Goal: Task Accomplishment & Management: Complete application form

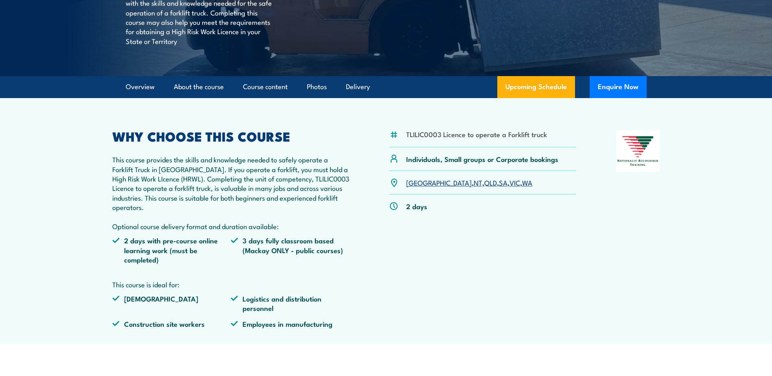
scroll to position [203, 0]
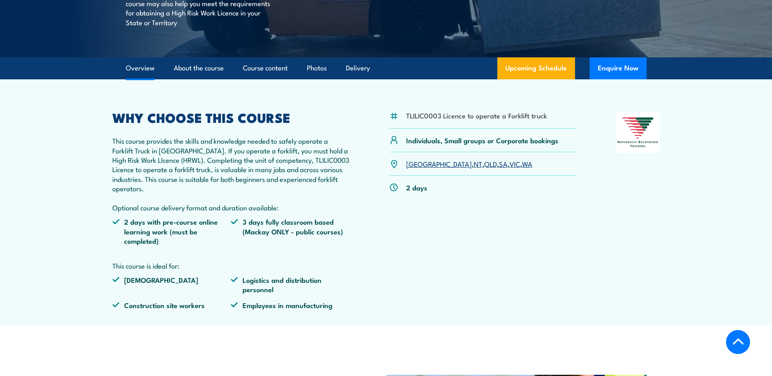
click at [499, 163] on link "SA" at bounding box center [503, 164] width 9 height 10
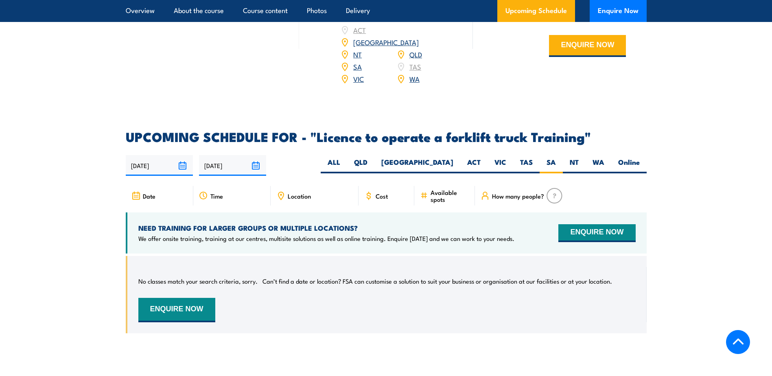
scroll to position [1240, 0]
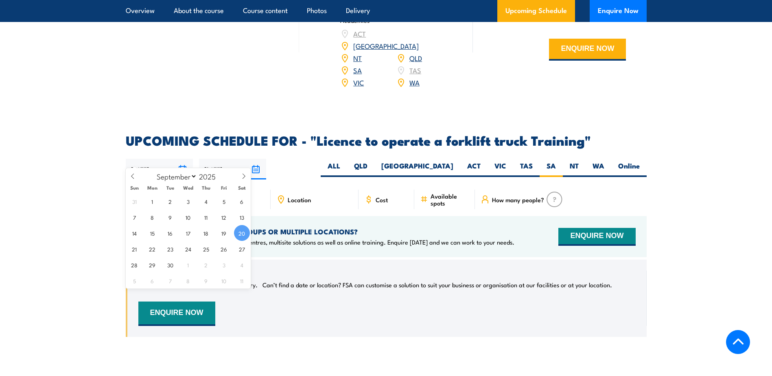
click at [180, 159] on input "[DATE]" at bounding box center [159, 169] width 67 height 21
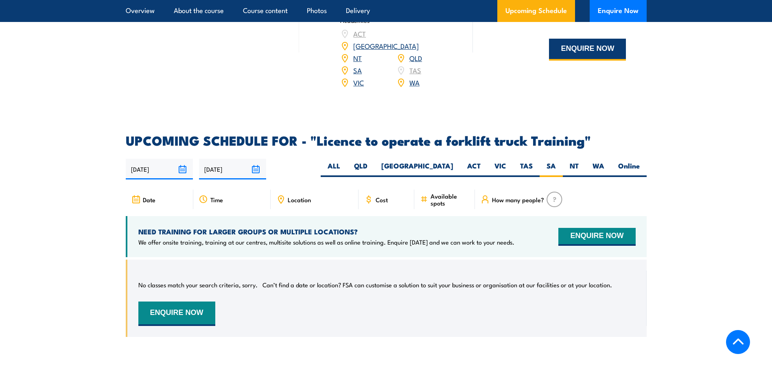
click at [594, 53] on button "ENQUIRE NOW" at bounding box center [587, 50] width 77 height 22
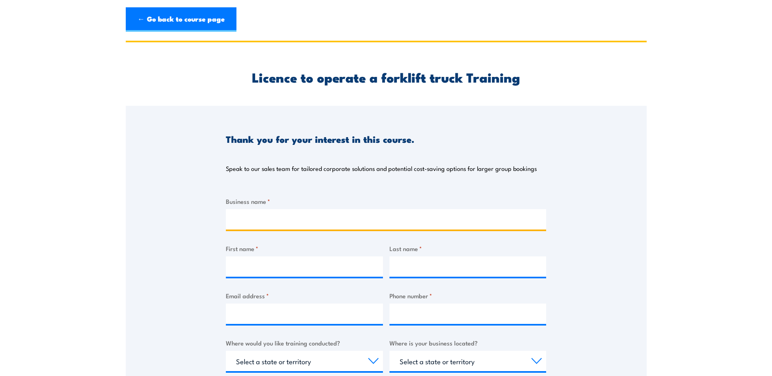
click at [283, 213] on input "Business name *" at bounding box center [386, 219] width 320 height 20
type input "Bunnings Berri"
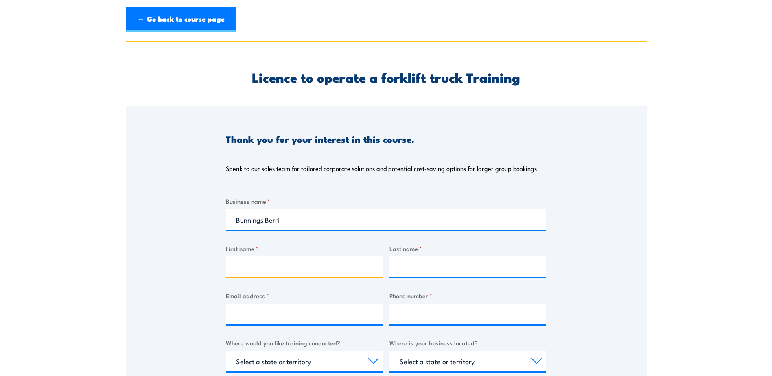
click at [351, 265] on input "First name *" at bounding box center [304, 266] width 157 height 20
type input "CAROLE"
type input "MILLMAN"
type input "Berri@bunnings.com.au"
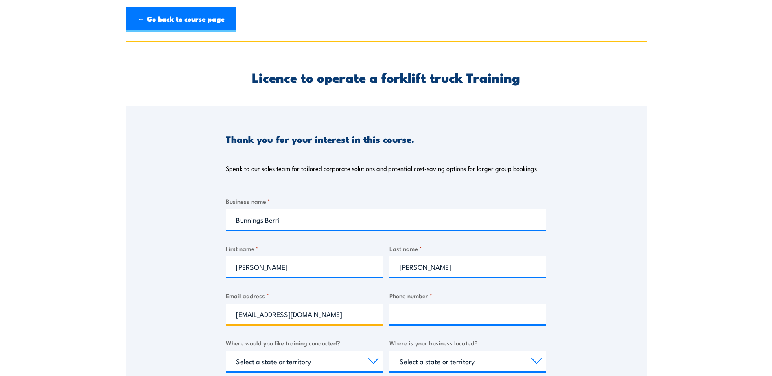
type input "0885833000"
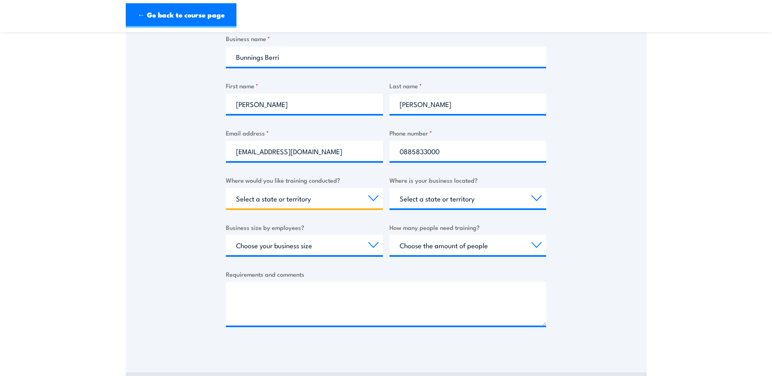
click at [373, 197] on select "Select a state or territory Nationally - multiple locations QLD NSW VIC SA ACT …" at bounding box center [304, 198] width 157 height 20
select select "SA"
click at [226, 188] on select "Select a state or territory Nationally - multiple locations QLD NSW VIC SA ACT …" at bounding box center [304, 198] width 157 height 20
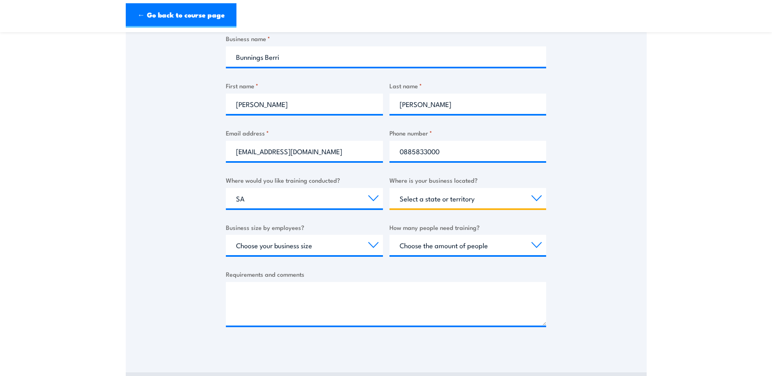
click at [537, 202] on select "Select a state or territory QLD NSW VIC SA ACT WA TAS NT" at bounding box center [467, 198] width 157 height 20
select select "SA"
click at [389, 188] on select "Select a state or territory QLD NSW VIC SA ACT WA TAS NT" at bounding box center [467, 198] width 157 height 20
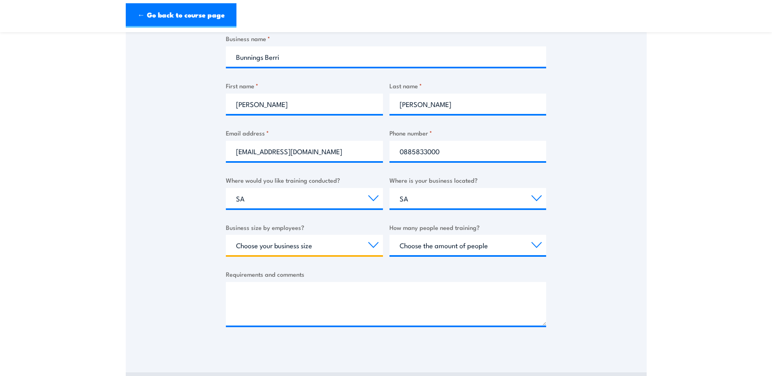
click at [373, 246] on select "Choose your business size 1 to 19 20 to 199 200+" at bounding box center [304, 245] width 157 height 20
select select "20 to 199"
click at [226, 235] on select "Choose your business size 1 to 19 20 to 199 200+" at bounding box center [304, 245] width 157 height 20
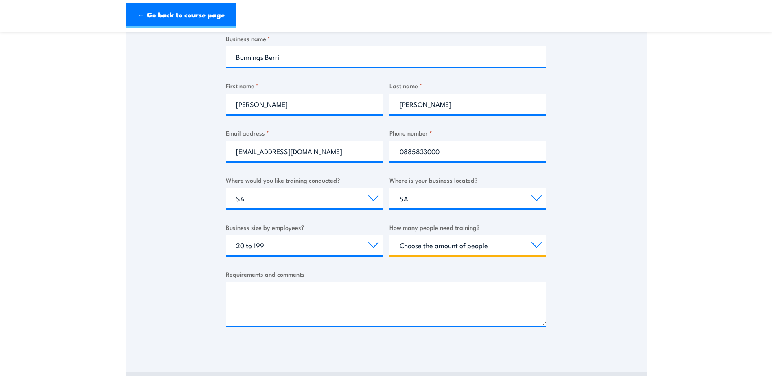
click at [540, 243] on select "Choose the amount of people 1 to 4 5 to 19 20+" at bounding box center [467, 245] width 157 height 20
select select "1 to 4"
click at [389, 235] on select "Choose the amount of people 1 to 4 5 to 19 20+" at bounding box center [467, 245] width 157 height 20
click at [373, 282] on div "Requirements and comments" at bounding box center [386, 297] width 320 height 56
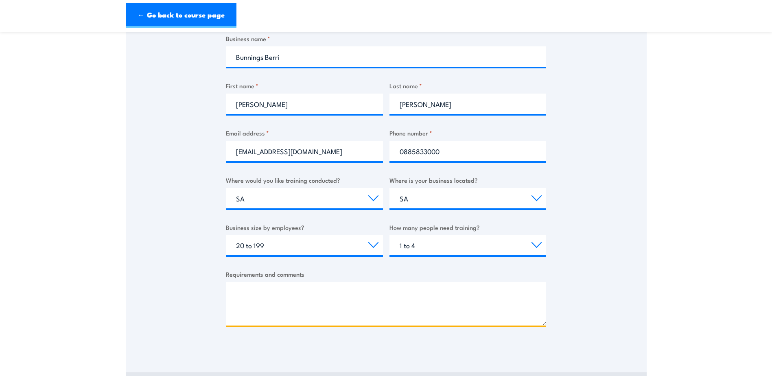
click at [333, 293] on textarea "Requirements and comments" at bounding box center [386, 304] width 320 height 44
click at [489, 292] on textarea "Hello, I am just enquiring do you offer WALKIE stacking coaching for forklift C…" at bounding box center [386, 304] width 320 height 44
click at [500, 297] on textarea "Hello, I am just enquiring do you offer WALKIE stacking coaching for forklift C…" at bounding box center [386, 304] width 320 height 44
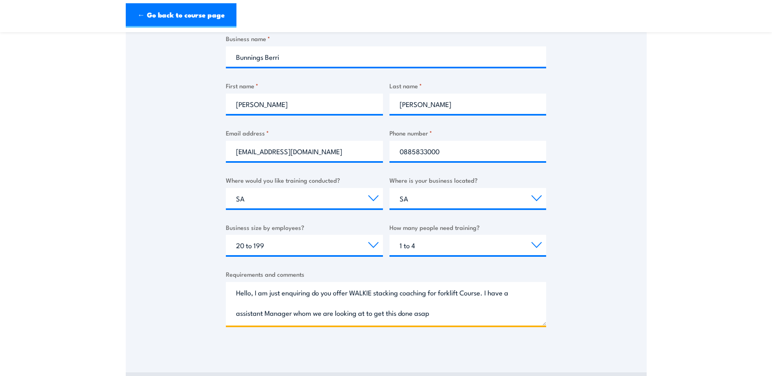
scroll to position [13, 0]
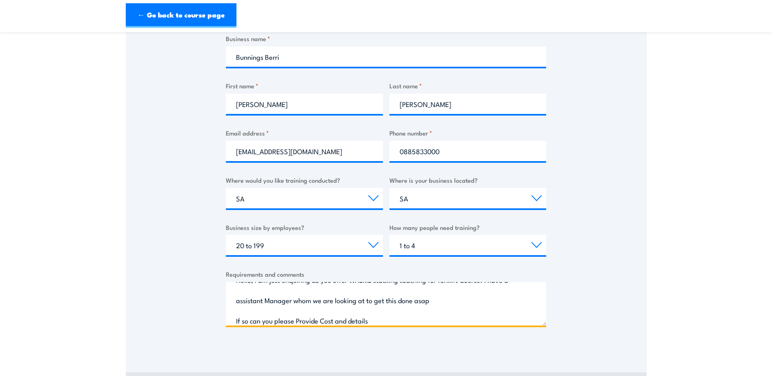
click at [401, 318] on textarea "Hello, I am just enquiring do you offer WALKIE stacking coaching for forklift C…" at bounding box center [386, 304] width 320 height 44
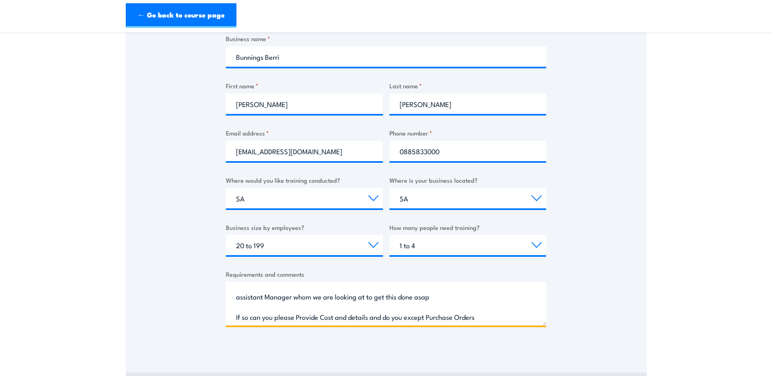
scroll to position [17, 0]
drag, startPoint x: 244, startPoint y: 319, endPoint x: 297, endPoint y: 297, distance: 57.0
click at [297, 297] on textarea "Hello, I am just enquiring do you offer WALKIE stacking coaching for forklift C…" at bounding box center [386, 304] width 320 height 44
click at [491, 317] on textarea "Hello, I am just enquiring do you offer WALKIE stacking coaching for forklift C…" at bounding box center [386, 304] width 320 height 44
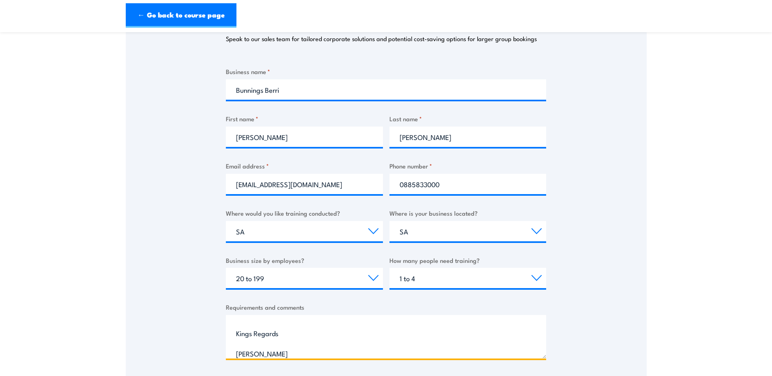
scroll to position [244, 0]
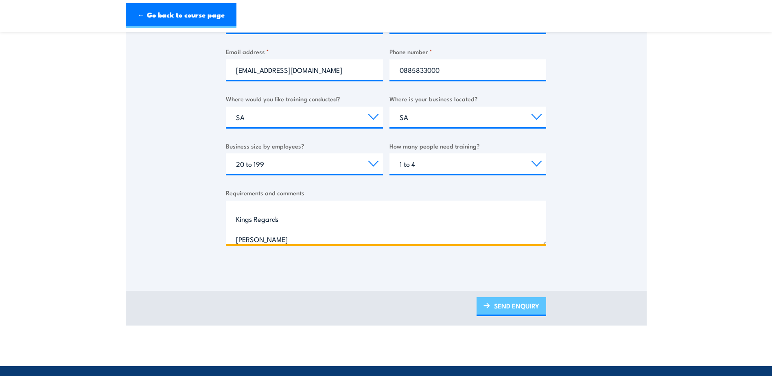
type textarea "Hello, I am just enquiring do you offer WALKIE stacking coaching for forklift C…"
click at [504, 312] on link "SEND ENQUIRY" at bounding box center [511, 306] width 70 height 19
click at [506, 311] on link "SEND ENQUIRY" at bounding box center [511, 306] width 70 height 19
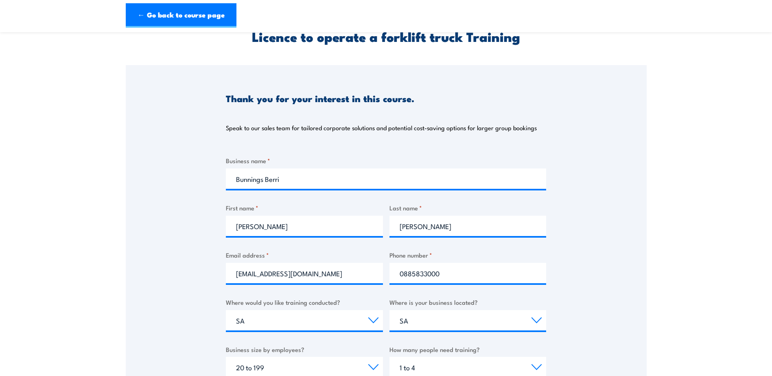
scroll to position [0, 0]
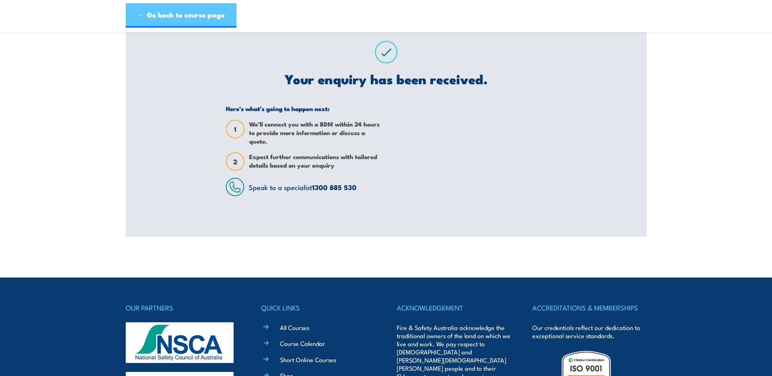
click at [174, 20] on link "← Go back to course page" at bounding box center [181, 15] width 111 height 24
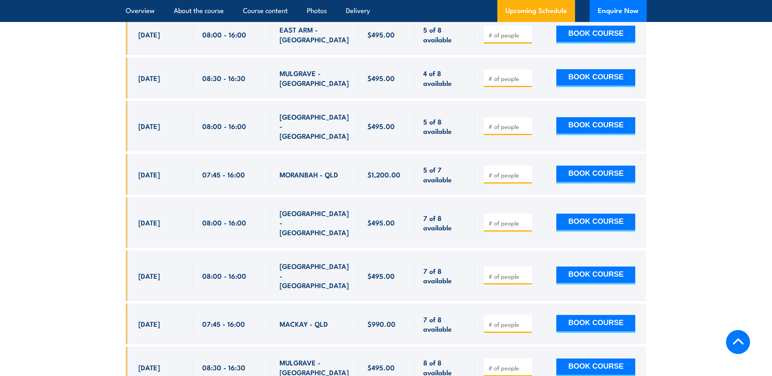
scroll to position [1362, 0]
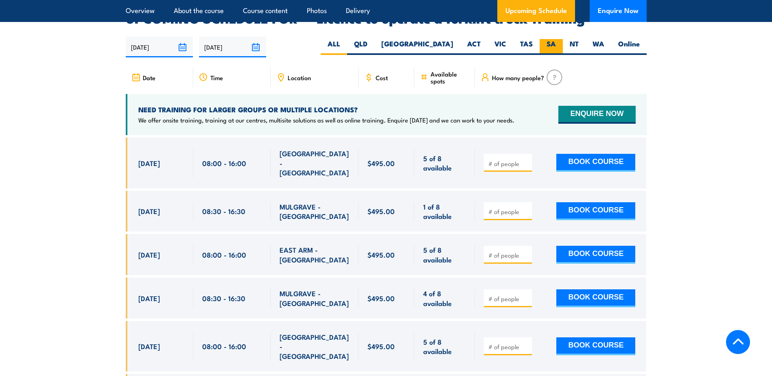
click at [546, 39] on label "SA" at bounding box center [550, 47] width 23 height 16
click at [556, 39] on input "SA" at bounding box center [558, 41] width 5 height 5
radio input "true"
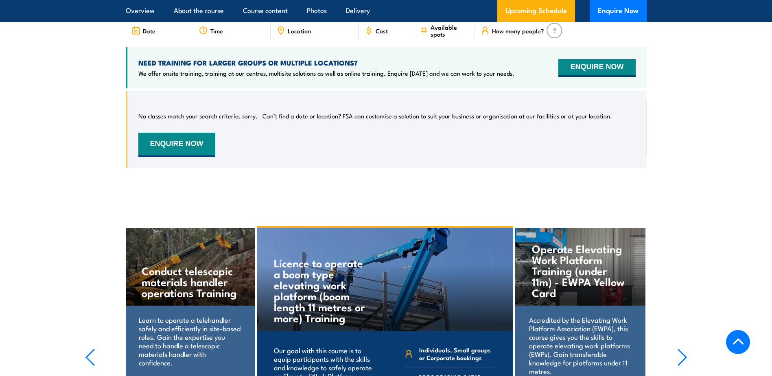
scroll to position [1524, 0]
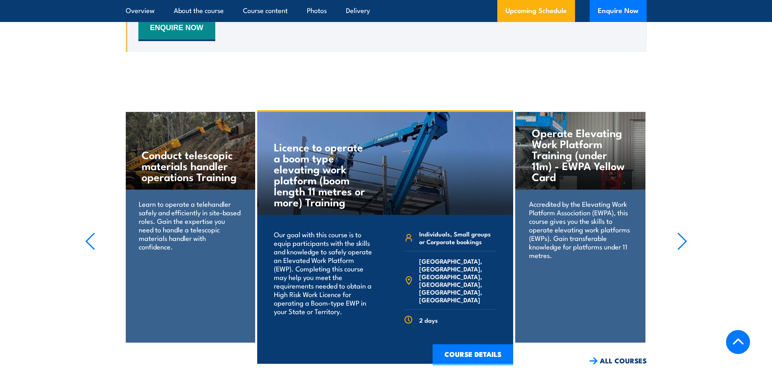
click at [681, 233] on icon "button" at bounding box center [682, 241] width 8 height 16
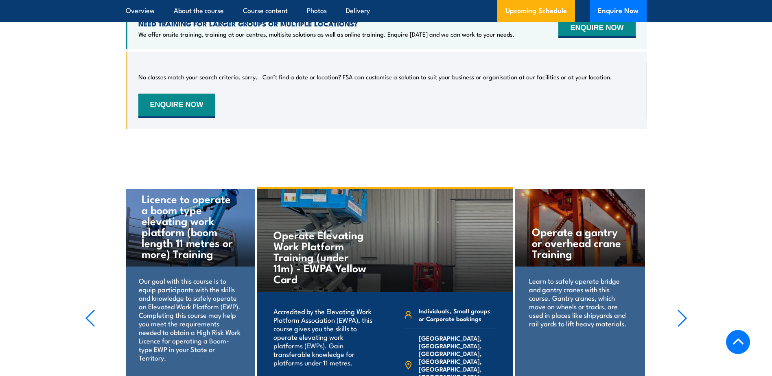
scroll to position [1321, 0]
